Goal: Information Seeking & Learning: Learn about a topic

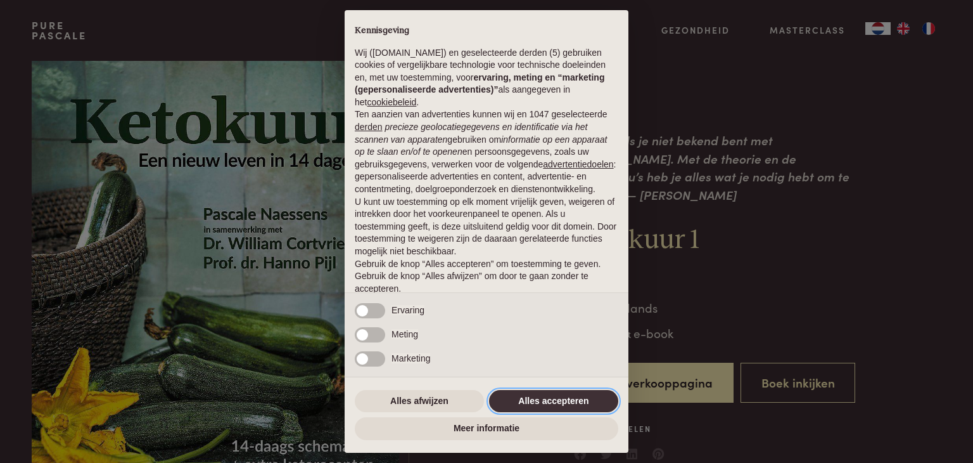
click at [573, 404] on button "Alles accepteren" at bounding box center [553, 401] width 129 height 23
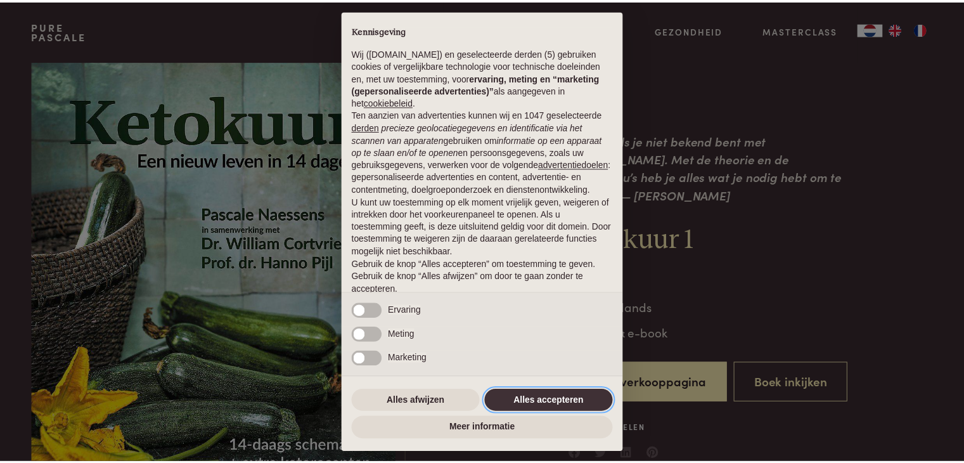
scroll to position [47, 0]
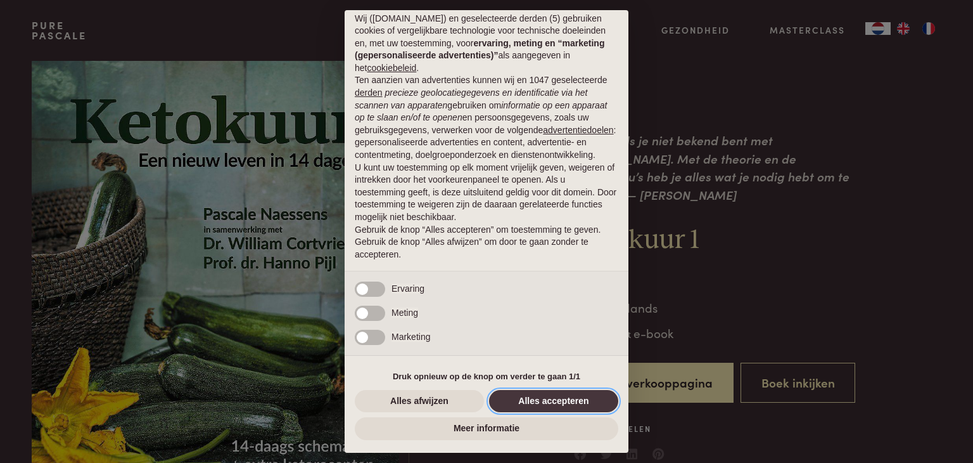
click at [573, 404] on button "Alles accepteren" at bounding box center [553, 401] width 129 height 23
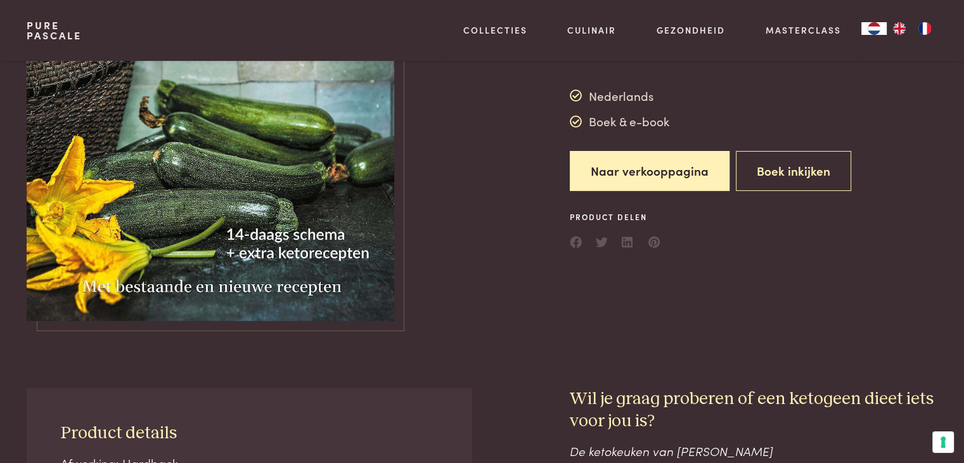
scroll to position [177, 0]
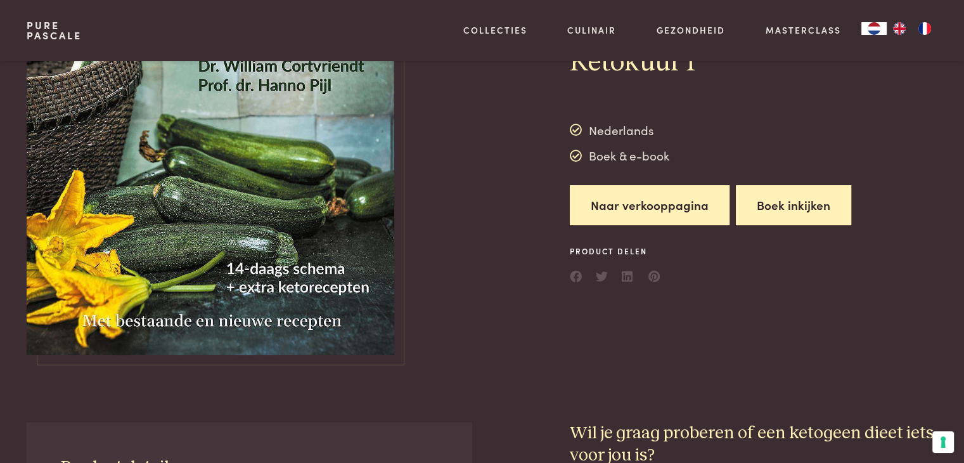
click at [807, 194] on button "Boek inkijken" at bounding box center [793, 205] width 115 height 40
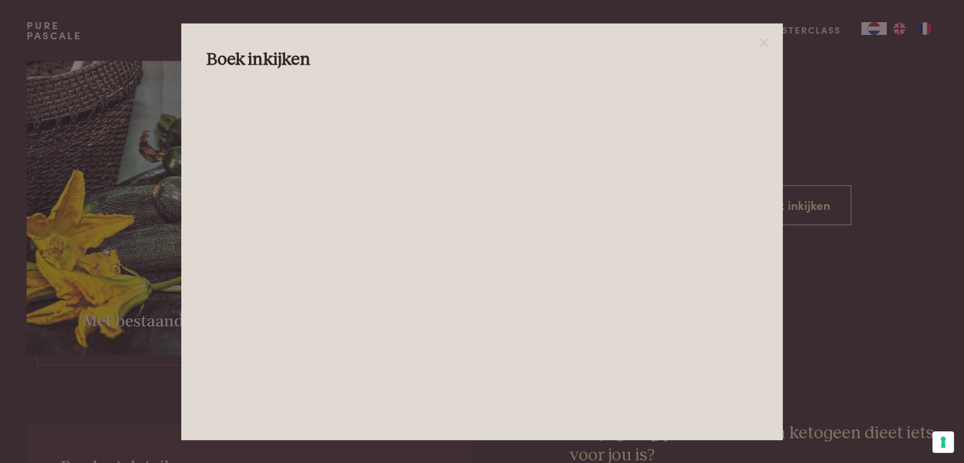
click at [821, 348] on div at bounding box center [482, 231] width 964 height 463
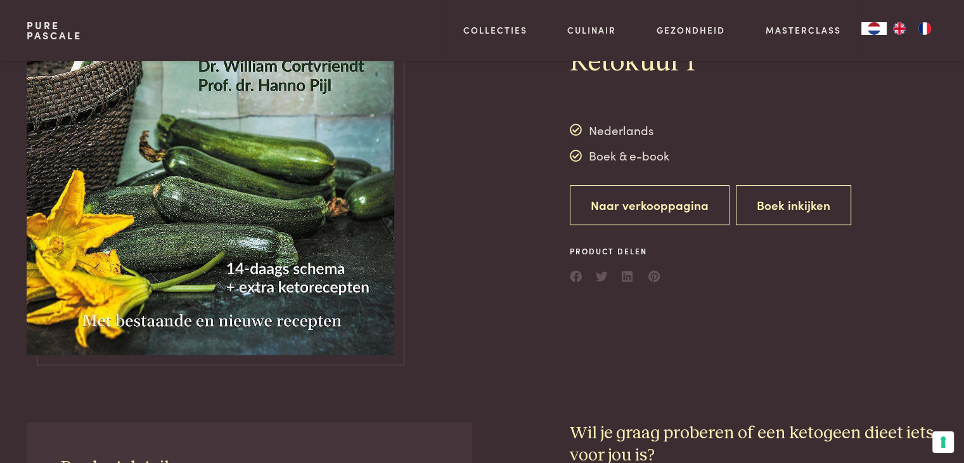
click at [679, 201] on link "Naar verkooppagina" at bounding box center [650, 205] width 160 height 40
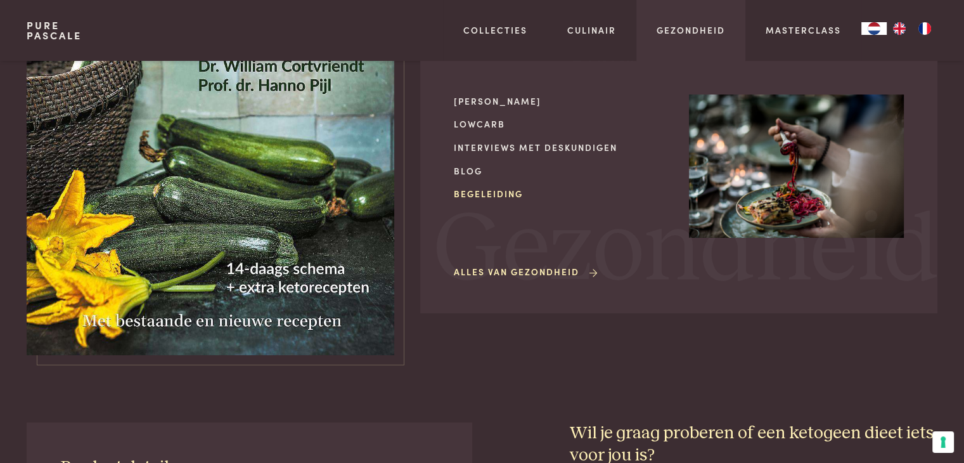
click at [475, 193] on link "Begeleiding" at bounding box center [561, 193] width 215 height 13
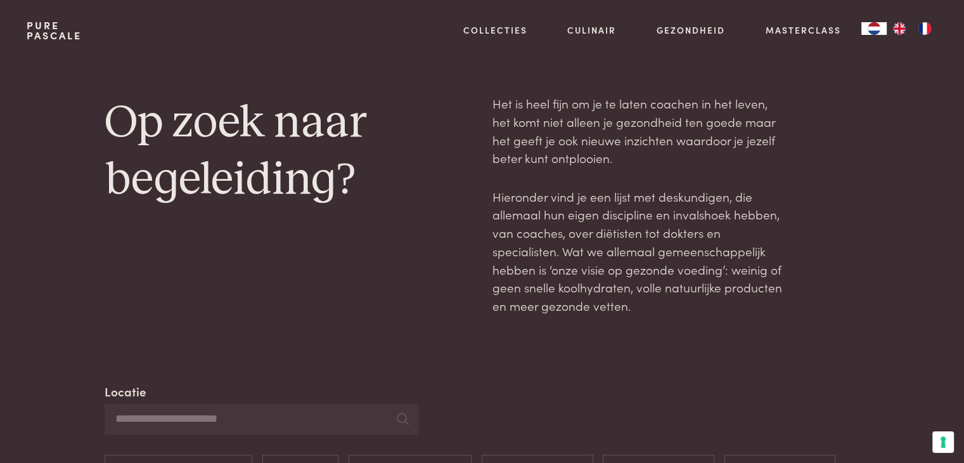
click at [207, 410] on input "Locatie" at bounding box center [262, 419] width 314 height 31
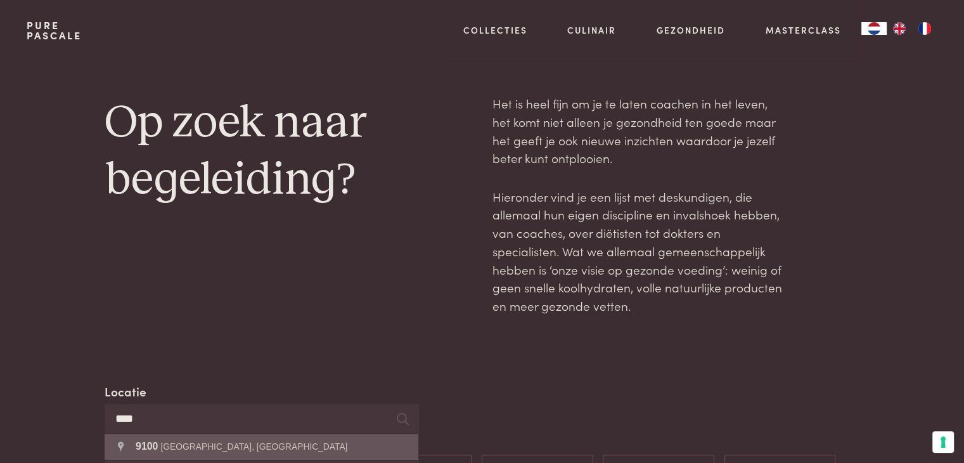
type input "**********"
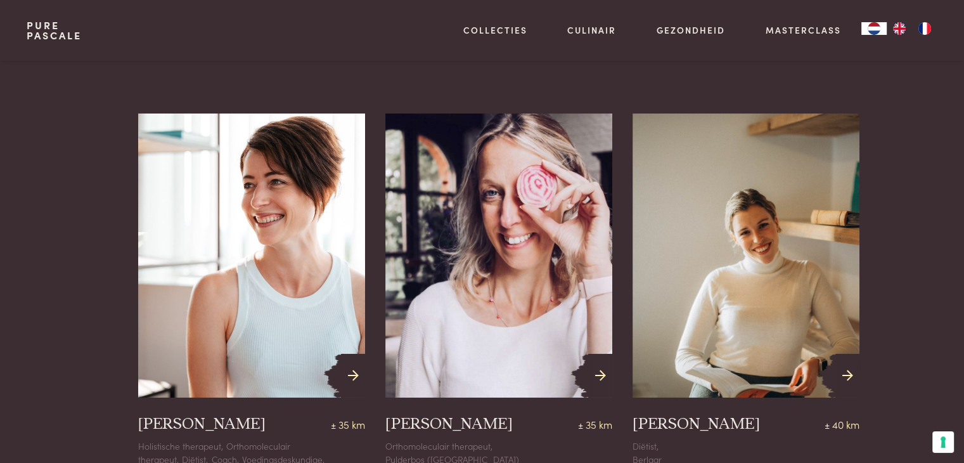
scroll to position [4291, 0]
